Goal: Task Accomplishment & Management: Complete application form

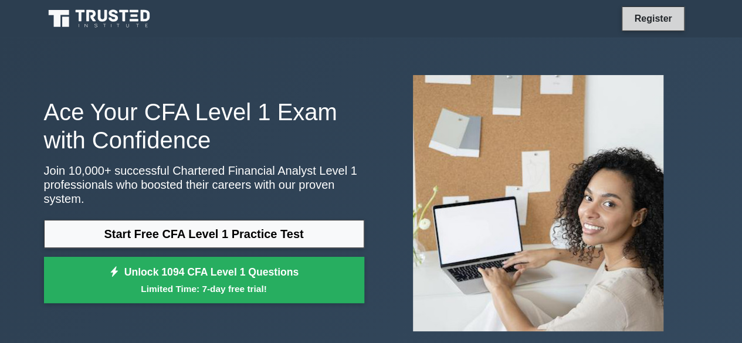
click at [650, 17] on link "Register" at bounding box center [653, 18] width 52 height 15
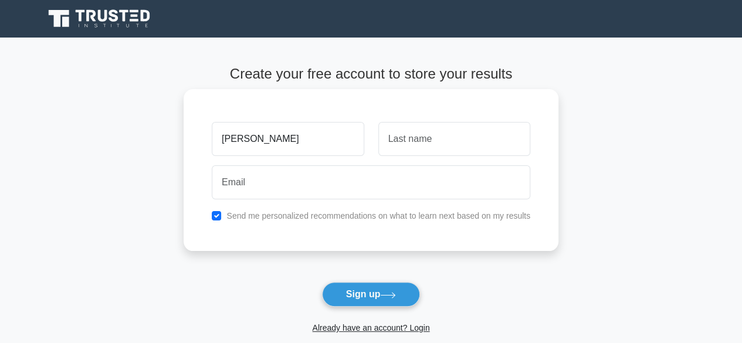
type input "[PERSON_NAME]"
click at [455, 147] on input "text" at bounding box center [454, 139] width 152 height 34
type input "HAGENIMANA"
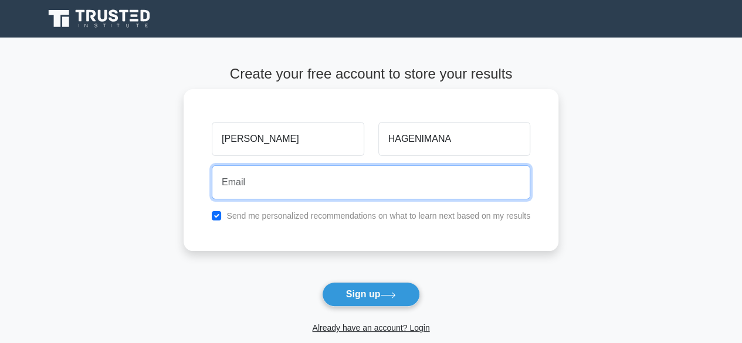
click at [282, 190] on input "email" at bounding box center [371, 182] width 319 height 34
type input "jphagenimana1@gmail.com"
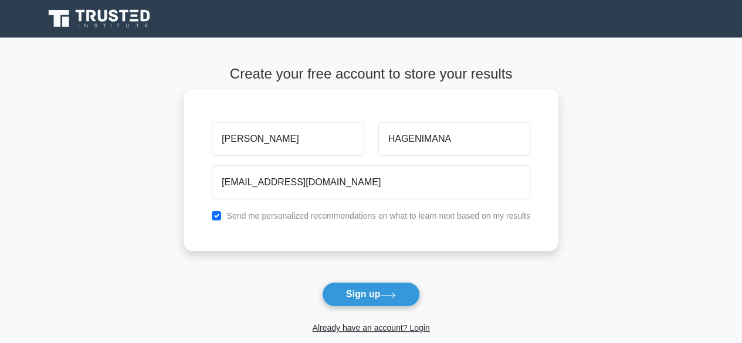
click at [304, 222] on div "Send me personalized recommendations on what to learn next based on my results" at bounding box center [371, 216] width 333 height 14
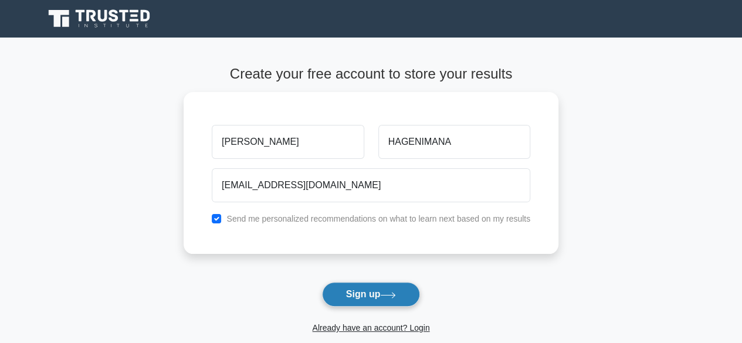
click at [363, 295] on button "Sign up" at bounding box center [371, 294] width 99 height 25
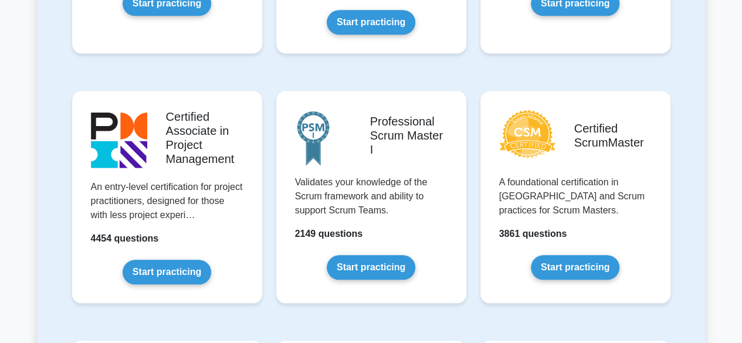
scroll to position [454, 0]
